Goal: Task Accomplishment & Management: Use online tool/utility

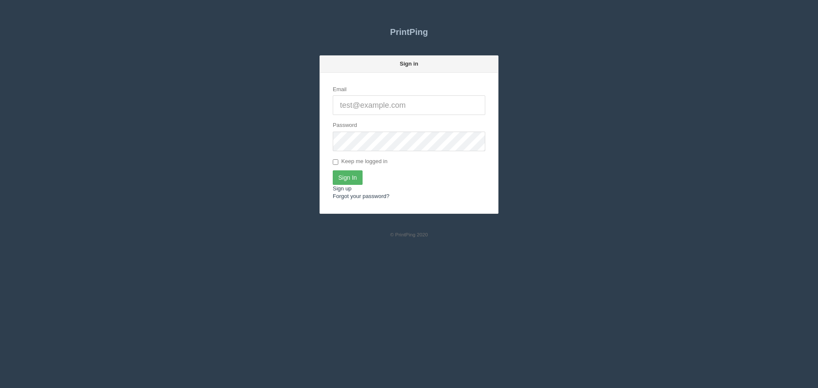
type input "[EMAIL_ADDRESS][DOMAIN_NAME]"
click at [342, 178] on input "Sign In" at bounding box center [348, 177] width 30 height 14
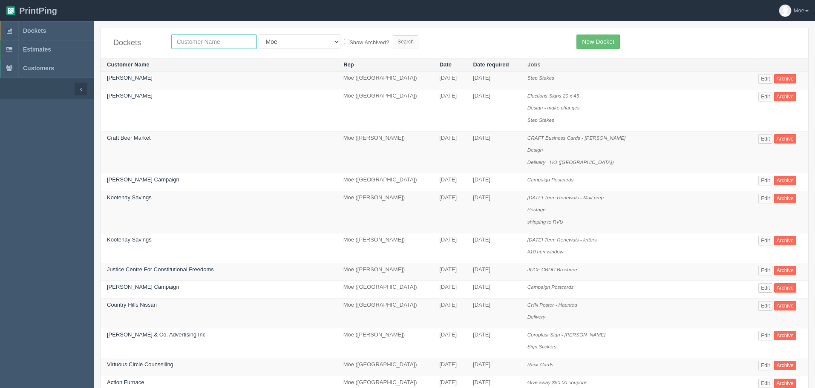
click at [207, 43] on input "text" at bounding box center [214, 42] width 86 height 14
type input "action auger"
click at [393, 42] on input "Search" at bounding box center [406, 41] width 26 height 13
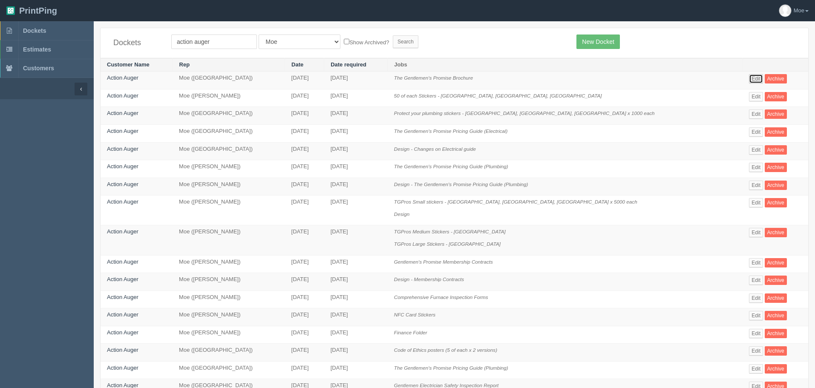
click at [749, 78] on link "Edit" at bounding box center [756, 78] width 14 height 9
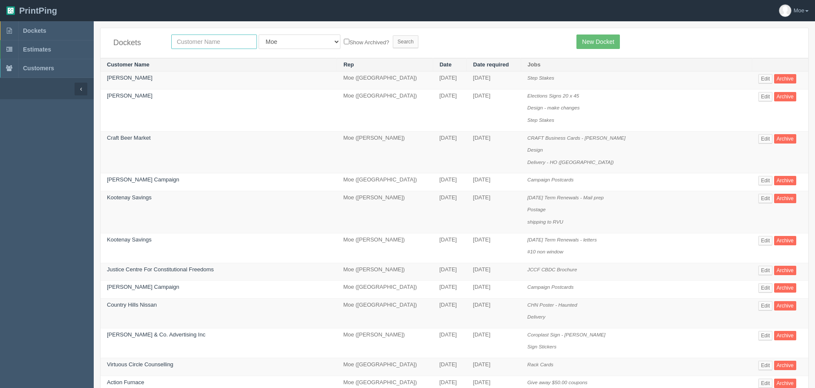
click at [220, 43] on input "text" at bounding box center [214, 42] width 86 height 14
type input "experience"
click at [393, 40] on input "Search" at bounding box center [406, 41] width 26 height 13
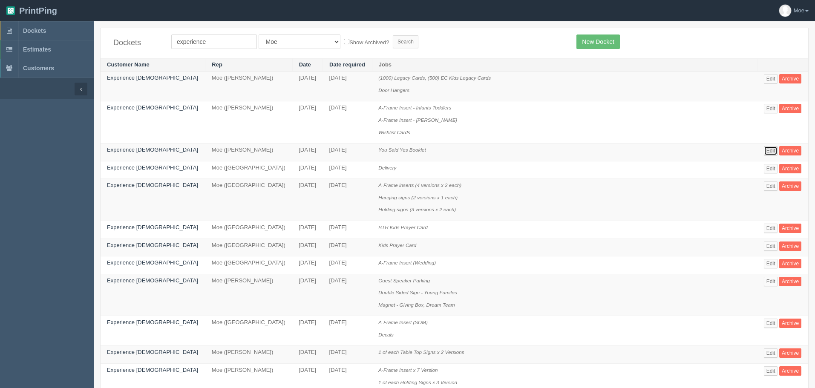
click at [764, 150] on link "Edit" at bounding box center [771, 150] width 14 height 9
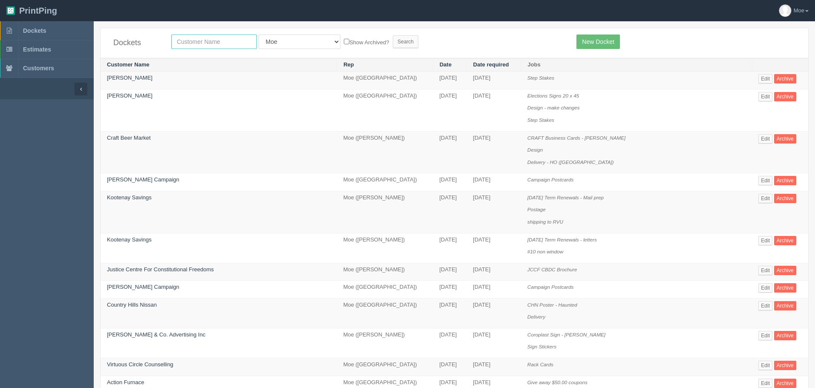
click at [198, 42] on input "text" at bounding box center [214, 42] width 86 height 14
type input "craft"
click at [393, 43] on input "Search" at bounding box center [406, 41] width 26 height 13
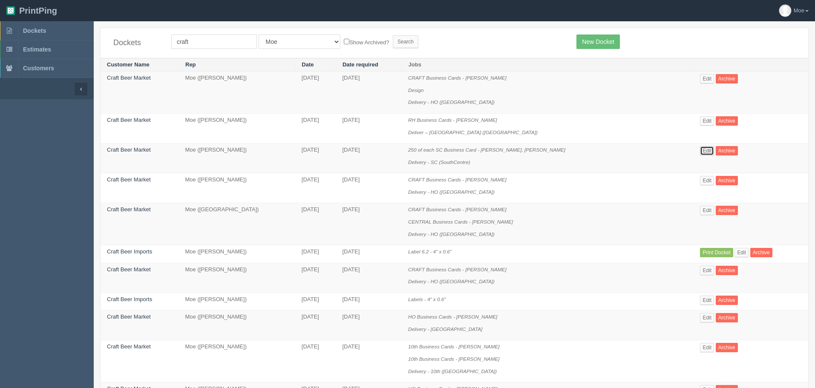
click at [705, 152] on link "Edit" at bounding box center [707, 150] width 14 height 9
click at [704, 272] on link "Edit" at bounding box center [707, 270] width 14 height 9
click at [705, 319] on link "Edit" at bounding box center [707, 317] width 14 height 9
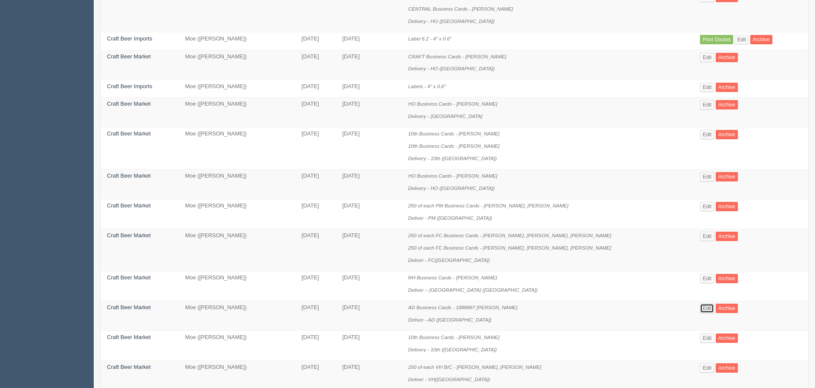
click at [707, 307] on link "Edit" at bounding box center [707, 308] width 14 height 9
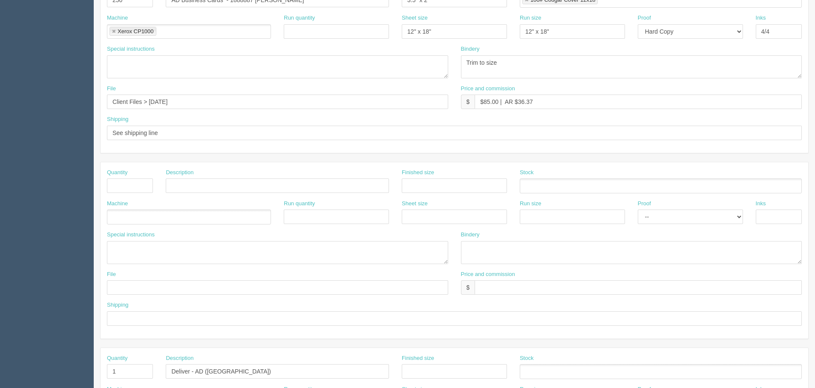
scroll to position [298, 0]
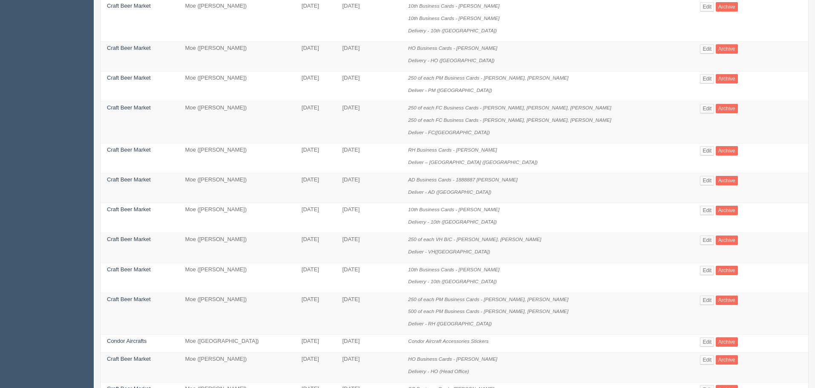
scroll to position [383, 0]
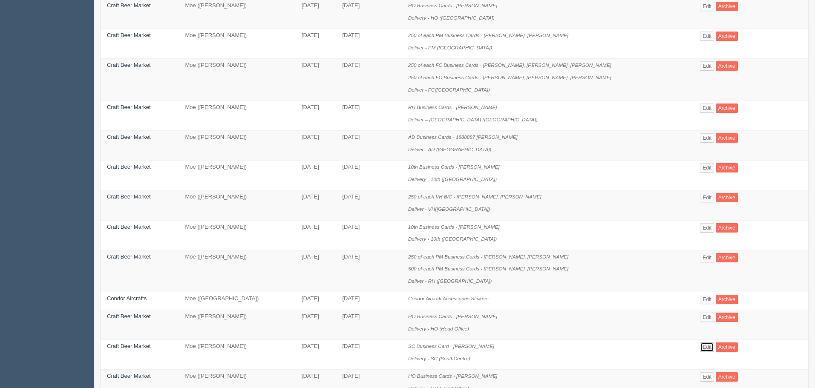
click at [704, 348] on link "Edit" at bounding box center [707, 346] width 14 height 9
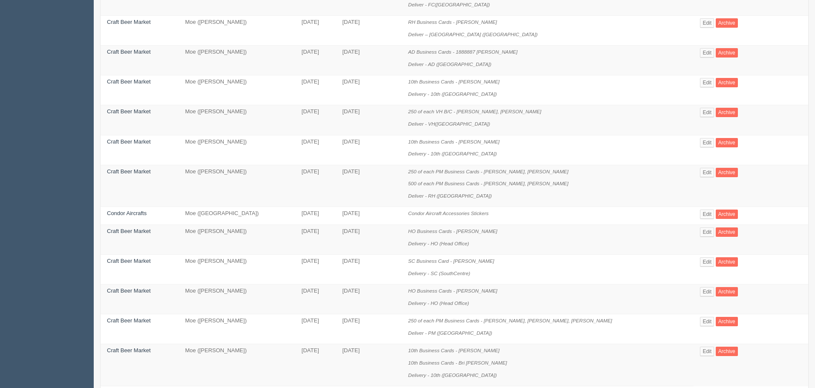
scroll to position [511, 0]
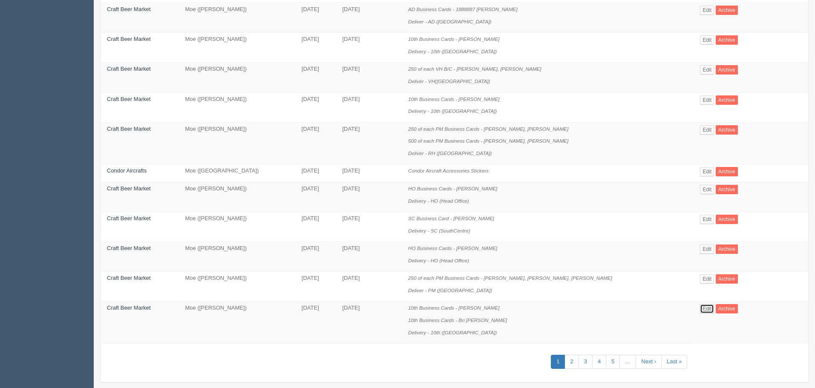
click at [702, 308] on link "Edit" at bounding box center [707, 308] width 14 height 9
